Goal: Transaction & Acquisition: Purchase product/service

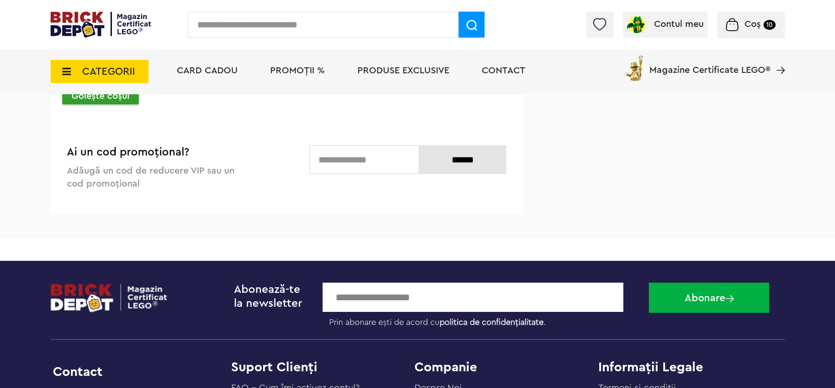
scroll to position [2605, 0]
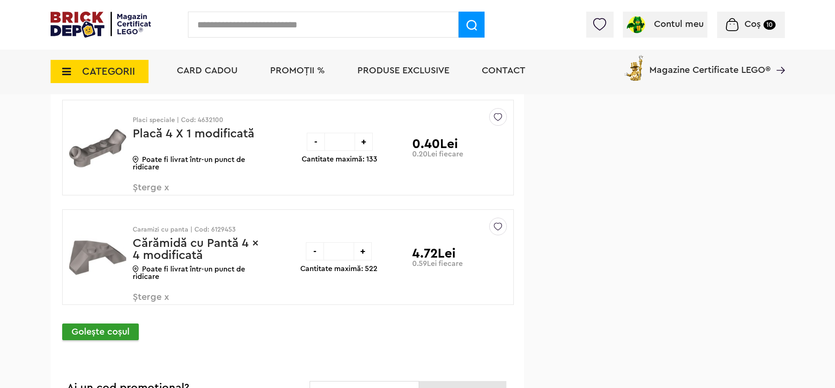
drag, startPoint x: 842, startPoint y: 29, endPoint x: 834, endPoint y: 293, distance: 264.3
drag, startPoint x: 345, startPoint y: 261, endPoint x: 330, endPoint y: 261, distance: 14.4
click at [331, 261] on input "*" at bounding box center [339, 251] width 30 height 18
type input "*"
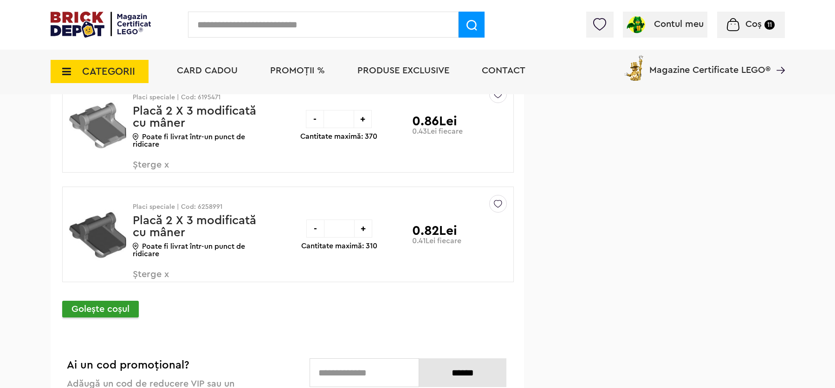
scroll to position [2899, 0]
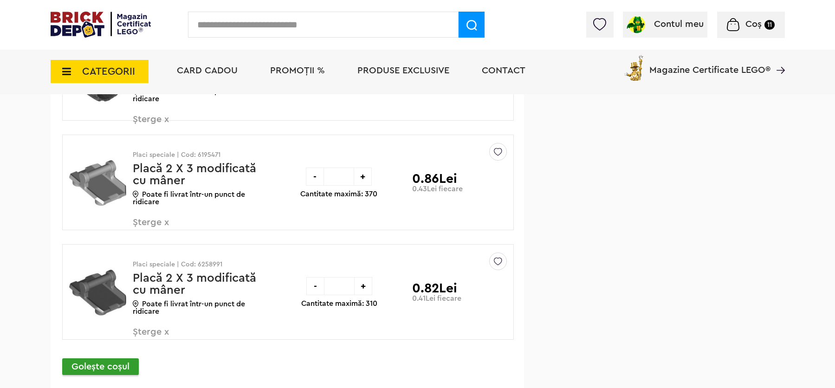
drag, startPoint x: 840, startPoint y: 50, endPoint x: 847, endPoint y: 306, distance: 256.0
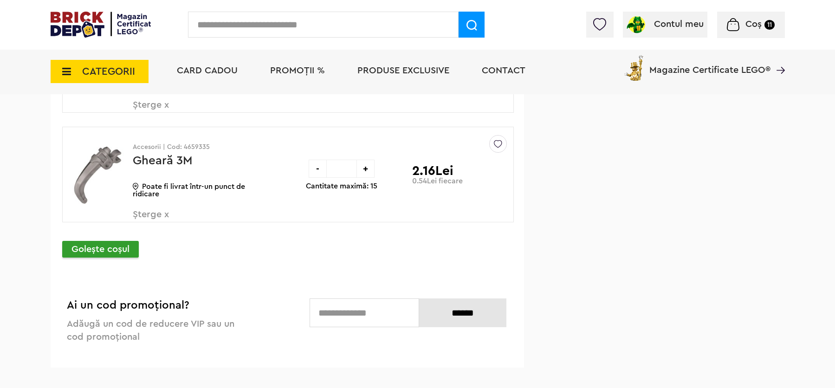
scroll to position [2949, 0]
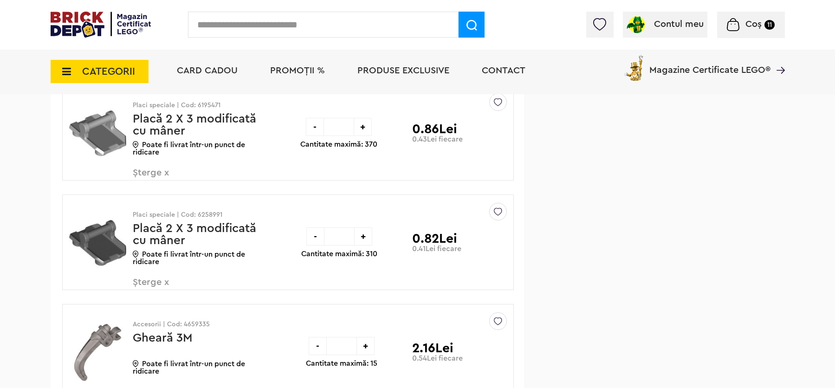
drag, startPoint x: 840, startPoint y: 309, endPoint x: 840, endPoint y: 293, distance: 15.8
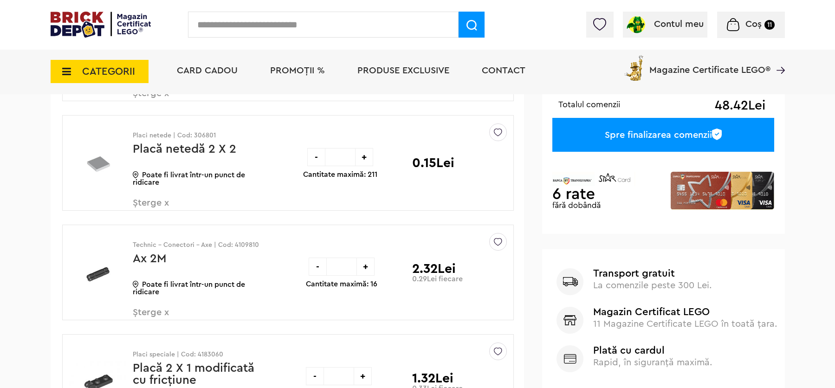
scroll to position [296, 0]
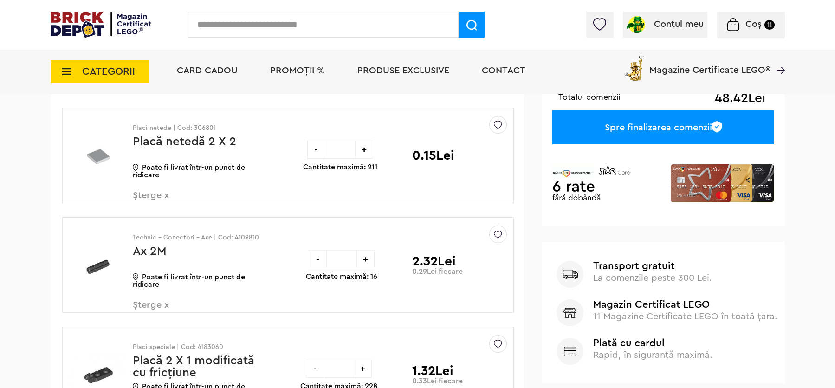
drag, startPoint x: 843, startPoint y: 292, endPoint x: 846, endPoint y: 53, distance: 238.7
click at [63, 68] on icon at bounding box center [64, 71] width 14 height 10
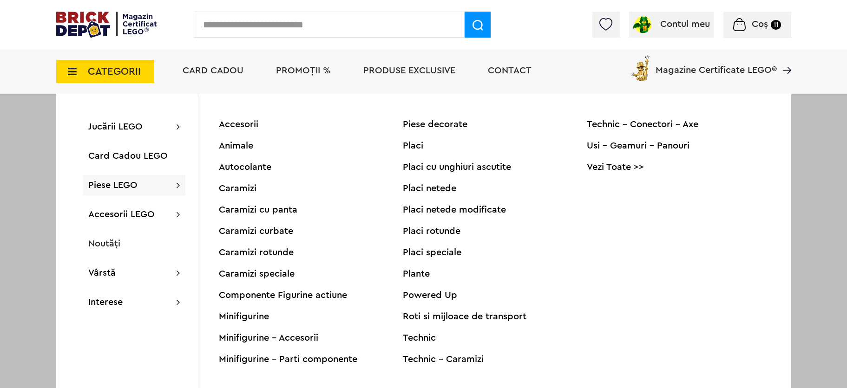
click at [268, 358] on div "Minifigurine - Parti componente" at bounding box center [311, 359] width 184 height 9
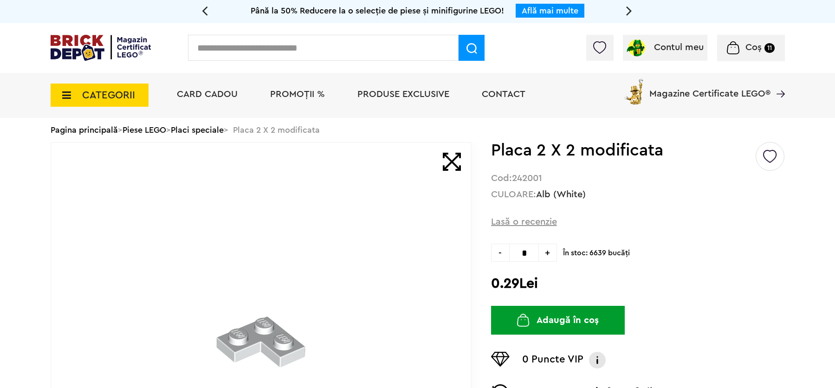
click at [548, 250] on span "+" at bounding box center [548, 253] width 18 height 18
click at [547, 251] on span "+" at bounding box center [548, 253] width 18 height 18
type input "*"
click at [548, 323] on button "Adaugă în coș" at bounding box center [558, 320] width 134 height 29
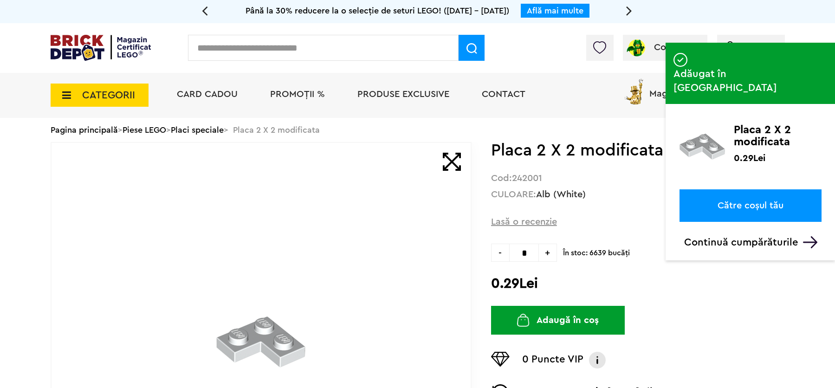
click at [779, 189] on link "Către coșul tău" at bounding box center [751, 205] width 142 height 33
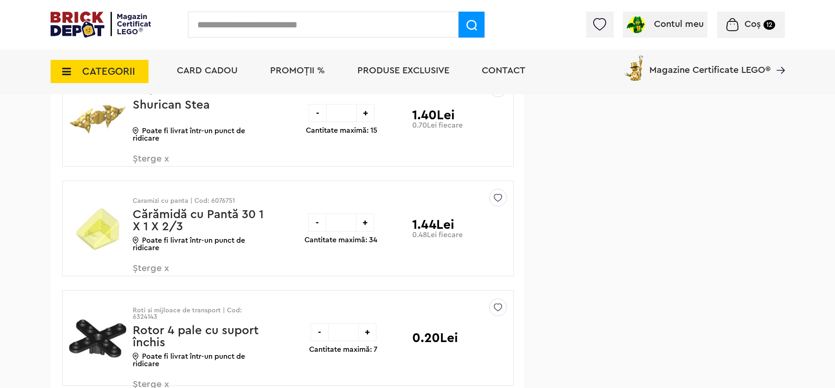
scroll to position [2110, 0]
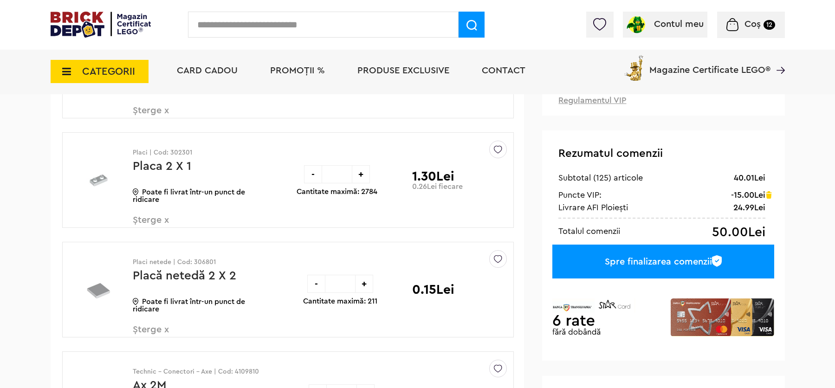
scroll to position [235, 0]
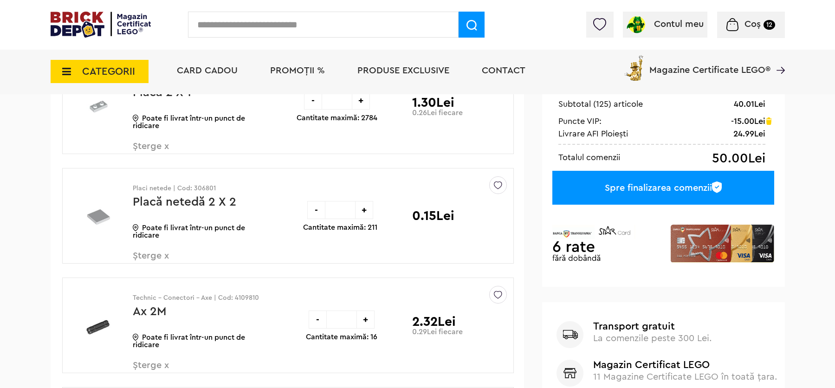
drag, startPoint x: 838, startPoint y: 38, endPoint x: 839, endPoint y: 44, distance: 6.1
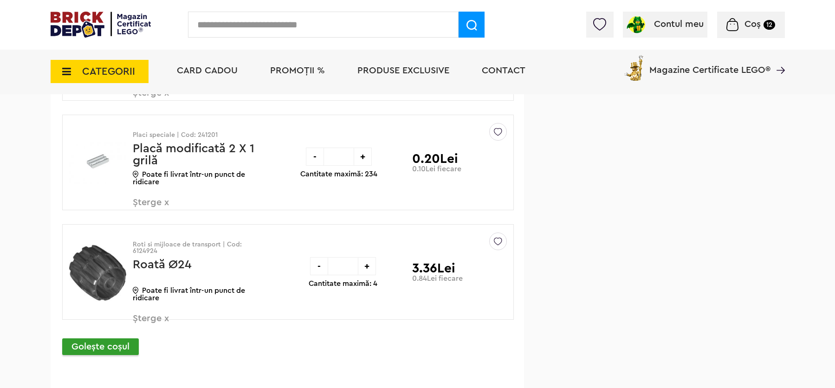
scroll to position [3500, 0]
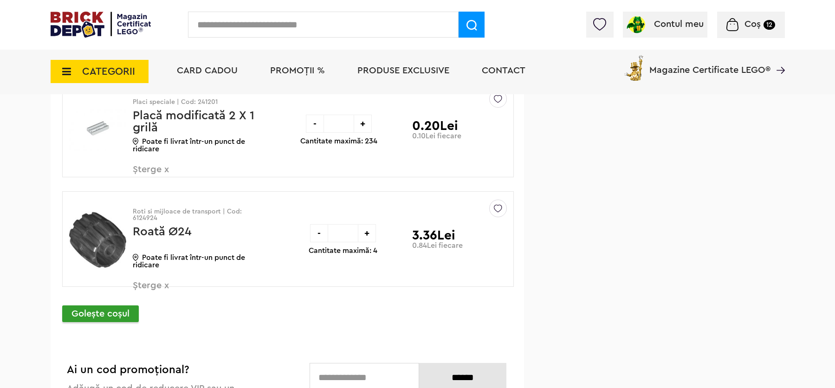
drag, startPoint x: 843, startPoint y: 46, endPoint x: 836, endPoint y: 311, distance: 264.3
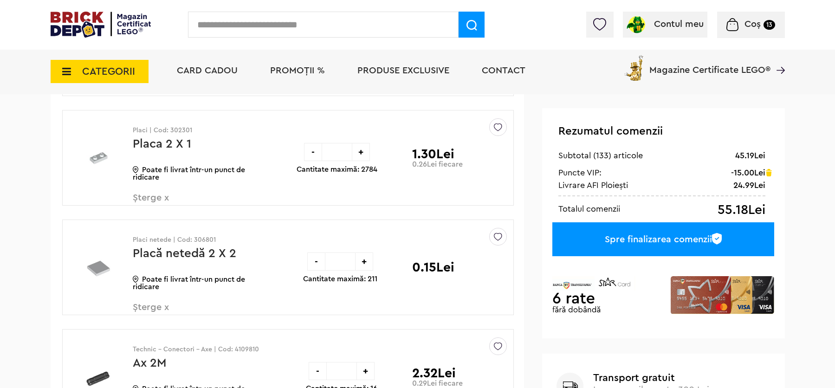
scroll to position [122, 0]
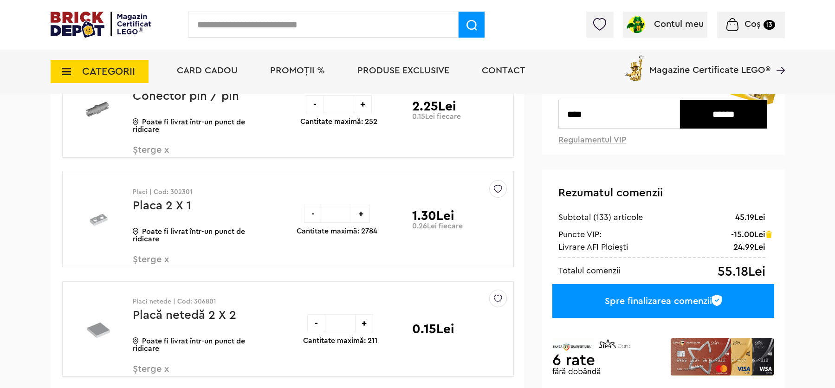
drag, startPoint x: 840, startPoint y: 315, endPoint x: 849, endPoint y: 35, distance: 280.1
click at [313, 106] on div "-" at bounding box center [315, 104] width 18 height 18
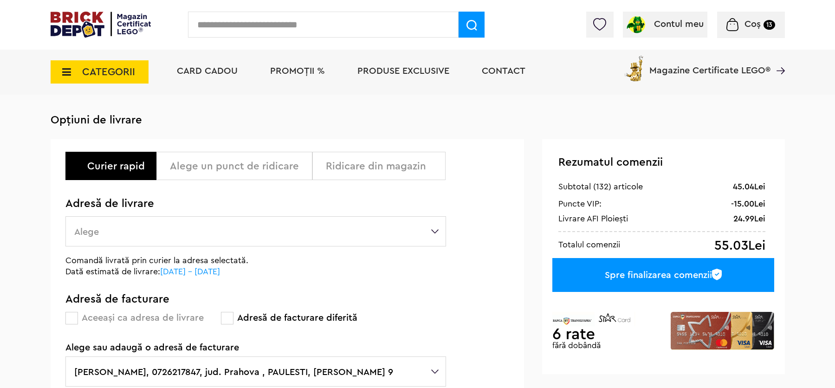
click at [413, 169] on div "Ridicare din magazin" at bounding box center [382, 166] width 113 height 11
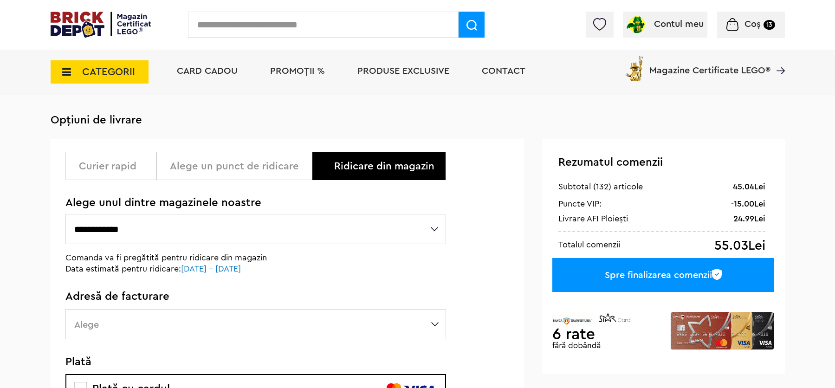
click at [438, 230] on select "**********" at bounding box center [255, 229] width 381 height 30
click at [433, 325] on label "Alege" at bounding box center [255, 324] width 381 height 30
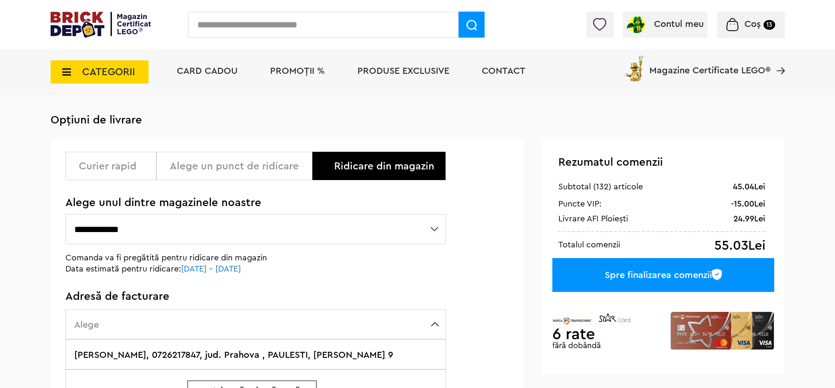
click at [375, 358] on label "[PERSON_NAME], 0726217847, jud. Prahova , PAULESTI, [PERSON_NAME] 9" at bounding box center [255, 354] width 381 height 30
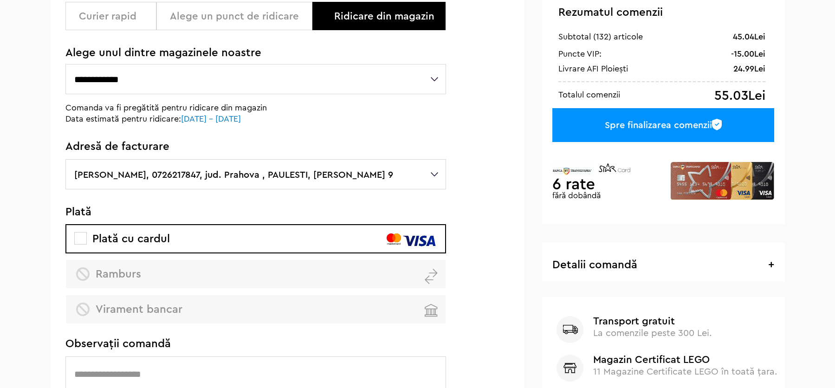
drag, startPoint x: 843, startPoint y: 79, endPoint x: 836, endPoint y: 126, distance: 47.0
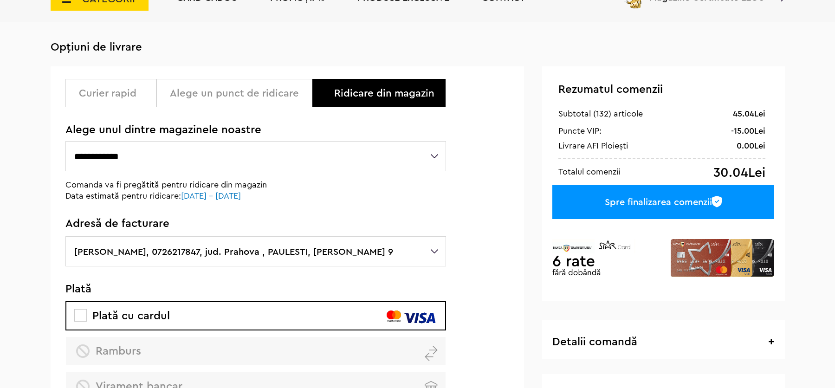
scroll to position [58, 0]
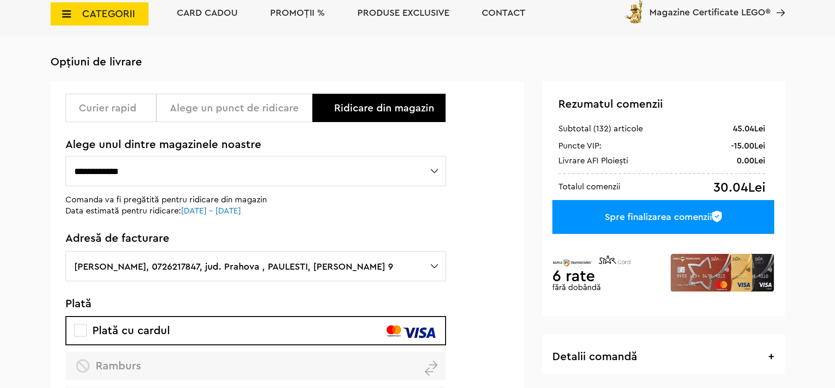
drag, startPoint x: 843, startPoint y: 174, endPoint x: 849, endPoint y: 137, distance: 37.2
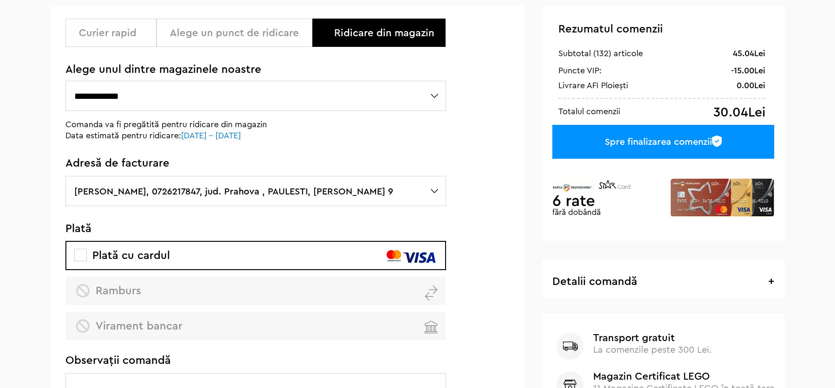
scroll to position [120, 0]
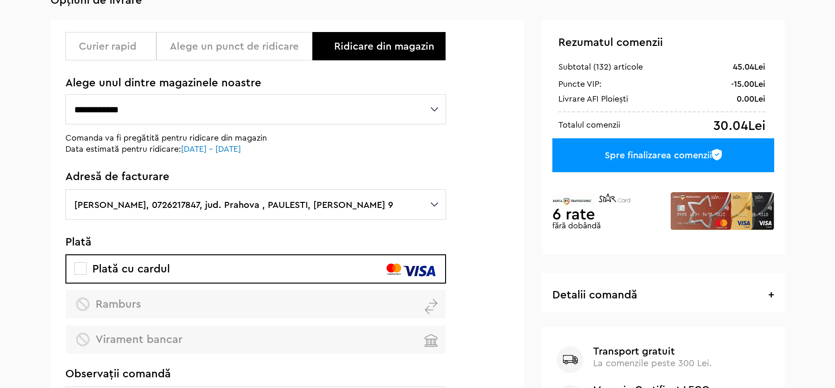
drag, startPoint x: 840, startPoint y: 142, endPoint x: 840, endPoint y: 164, distance: 22.3
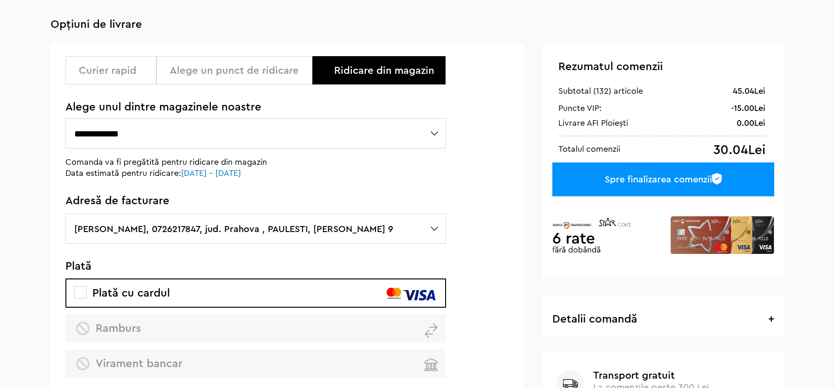
scroll to position [94, 0]
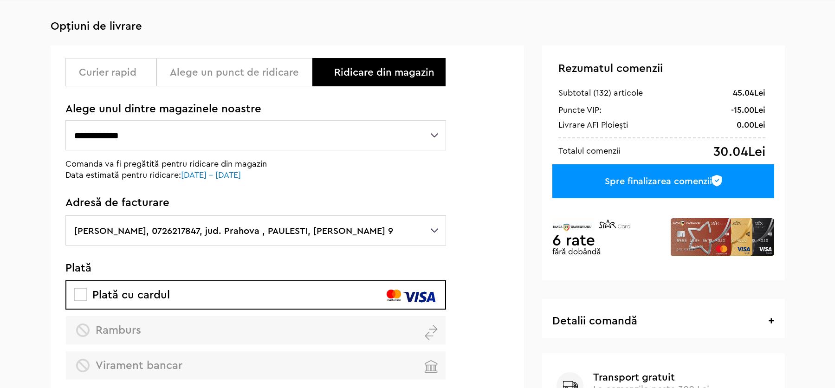
drag, startPoint x: 843, startPoint y: 129, endPoint x: 835, endPoint y: 120, distance: 11.9
drag, startPoint x: 841, startPoint y: 81, endPoint x: 821, endPoint y: 81, distance: 20.0
click at [682, 185] on div "Spre finalizarea comenzii" at bounding box center [664, 181] width 222 height 34
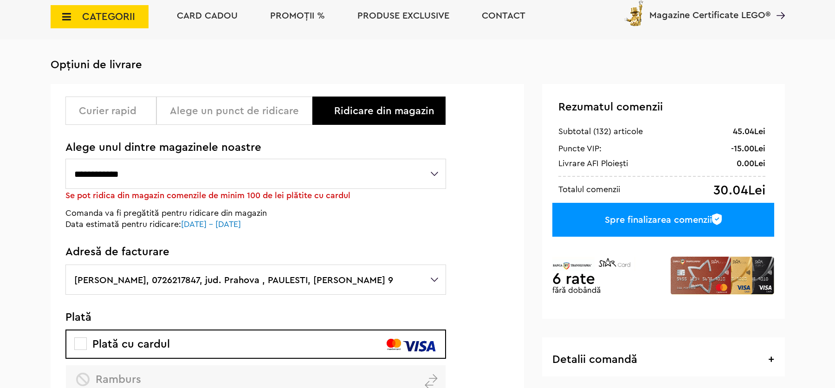
scroll to position [51, 0]
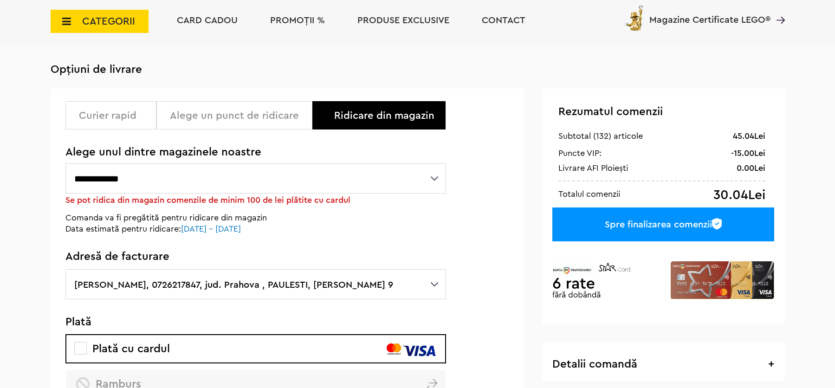
drag, startPoint x: 217, startPoint y: 117, endPoint x: 235, endPoint y: 137, distance: 26.6
click at [217, 116] on div "Alege un punct de ridicare" at bounding box center [238, 115] width 136 height 11
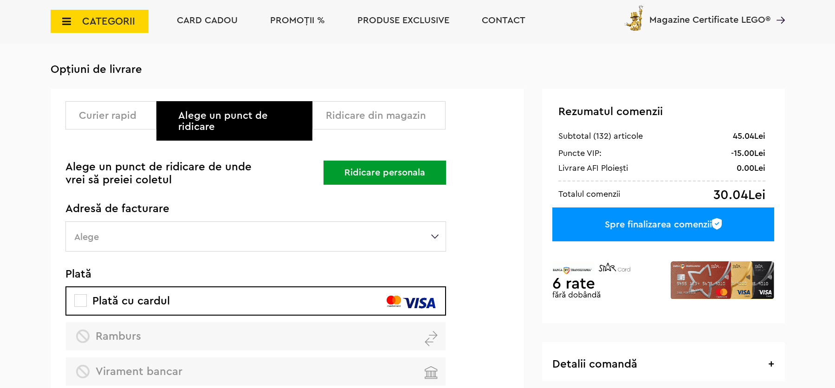
click at [383, 162] on button "Ridicare personala" at bounding box center [385, 173] width 123 height 24
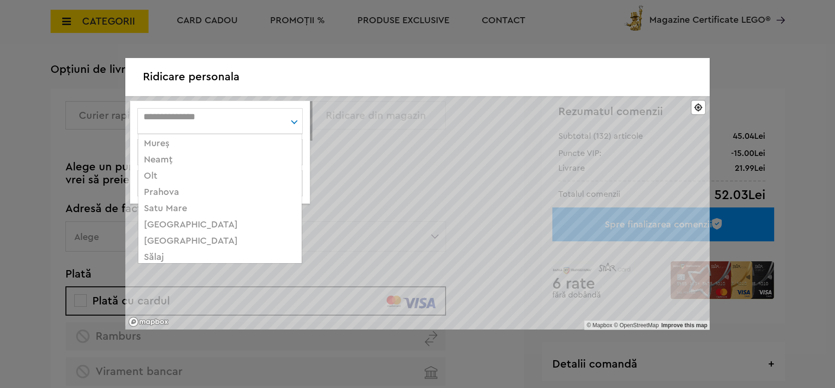
scroll to position [454, 0]
drag, startPoint x: 294, startPoint y: 155, endPoint x: 294, endPoint y: 228, distance: 72.9
click at [166, 195] on div "Prahova" at bounding box center [219, 192] width 163 height 16
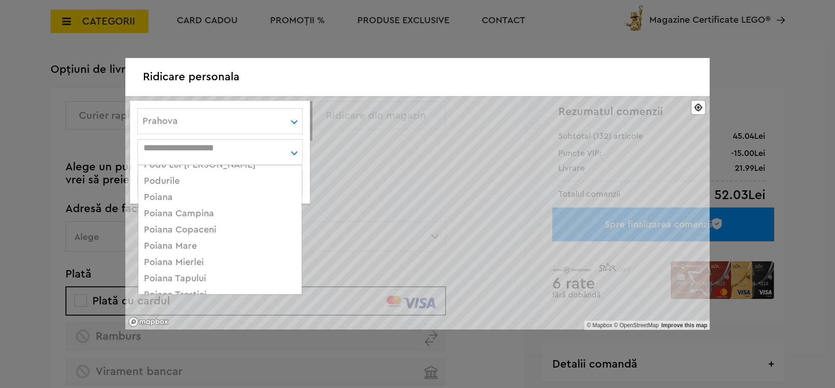
scroll to position [4470, 0]
drag, startPoint x: 292, startPoint y: 241, endPoint x: 292, endPoint y: 233, distance: 8.4
click at [161, 238] on div "Paulesti" at bounding box center [219, 246] width 163 height 16
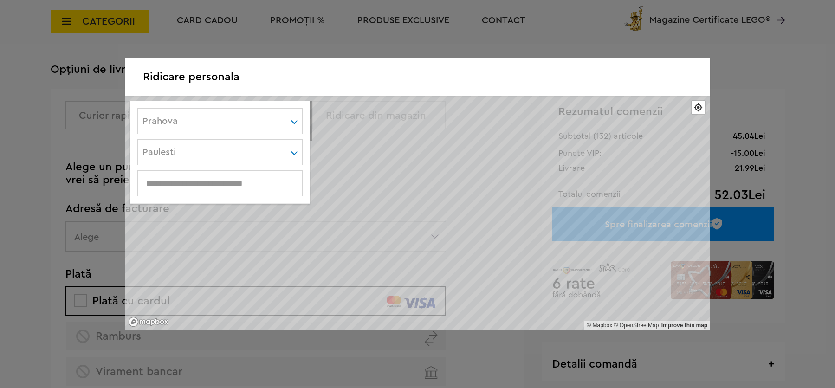
click at [238, 186] on input "text" at bounding box center [220, 183] width 164 height 10
click at [246, 189] on div at bounding box center [219, 183] width 165 height 26
click at [248, 179] on div at bounding box center [219, 183] width 165 height 26
click at [239, 183] on input "text" at bounding box center [220, 183] width 164 height 10
click at [212, 185] on input "text" at bounding box center [220, 183] width 164 height 10
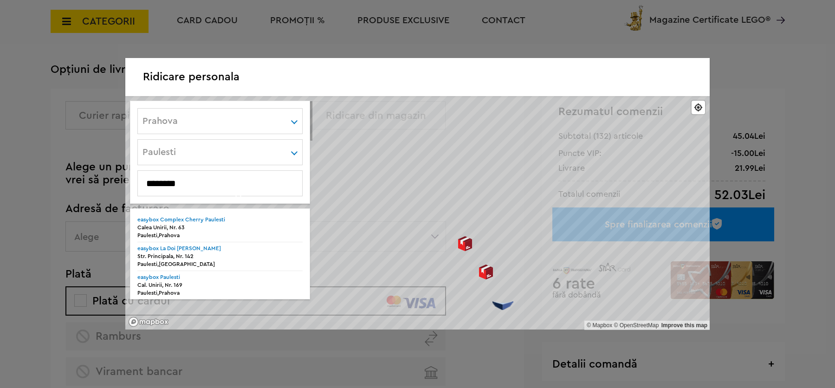
scroll to position [11, 0]
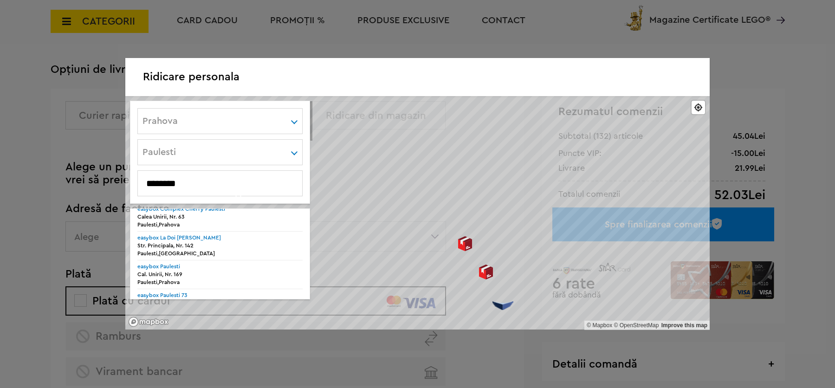
drag, startPoint x: 304, startPoint y: 232, endPoint x: 301, endPoint y: 274, distance: 42.3
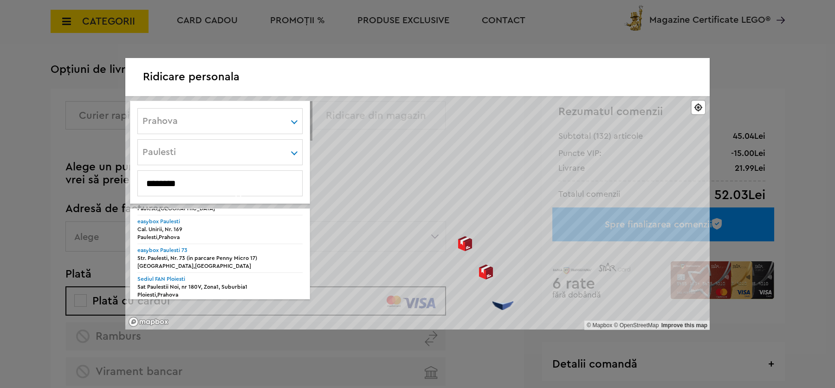
type input "********"
click at [169, 224] on strong "easybox Paulesti" at bounding box center [158, 222] width 43 height 6
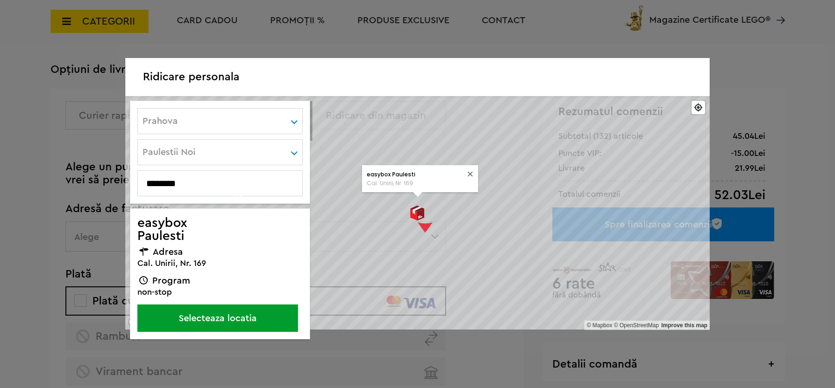
click at [232, 321] on button "Selecteaza locatia" at bounding box center [217, 318] width 161 height 27
